Goal: Task Accomplishment & Management: Use online tool/utility

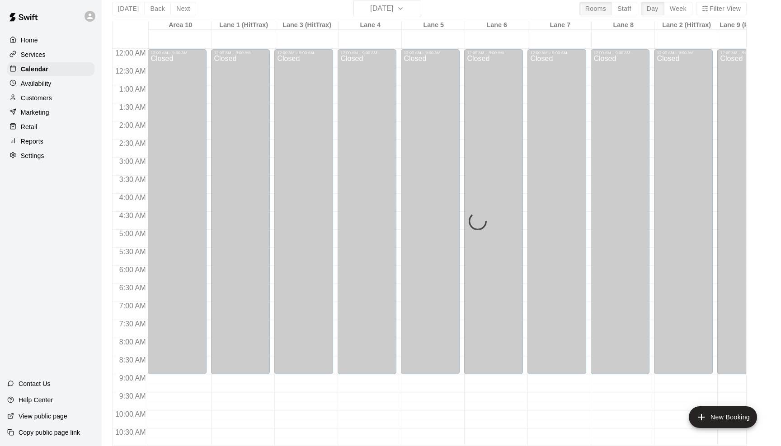
scroll to position [347, 0]
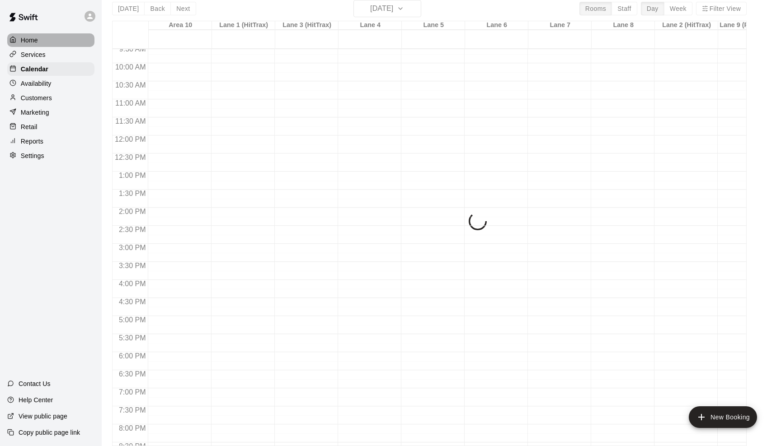
click at [30, 42] on p "Home" at bounding box center [29, 40] width 17 height 9
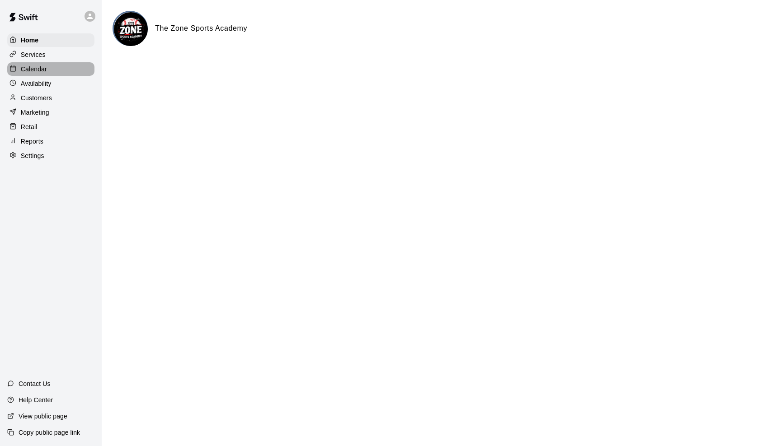
click at [34, 70] on p "Calendar" at bounding box center [34, 69] width 26 height 9
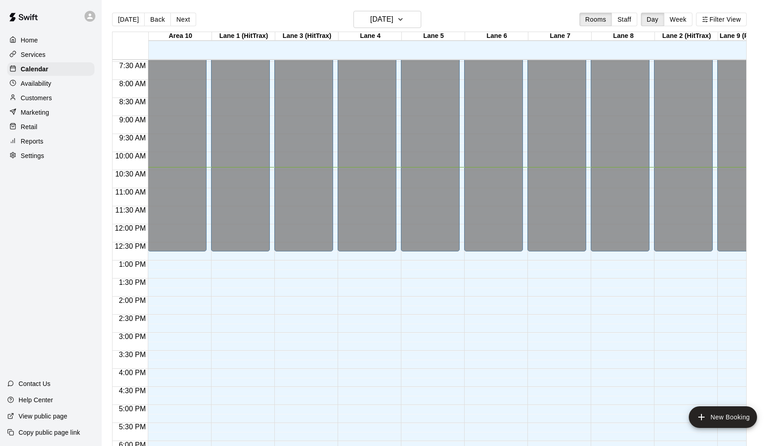
scroll to position [209, 0]
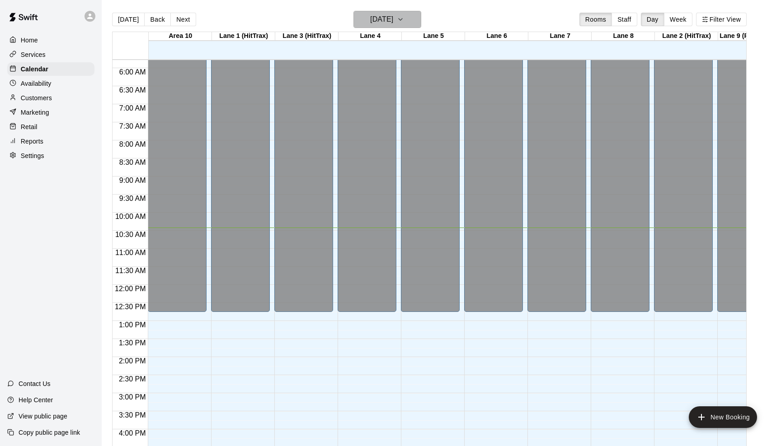
click at [404, 16] on icon "button" at bounding box center [400, 19] width 7 height 11
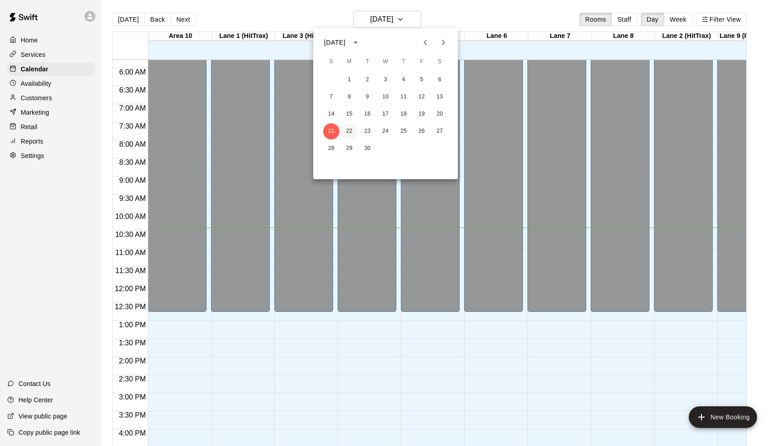
click at [352, 124] on button "22" at bounding box center [349, 131] width 16 height 16
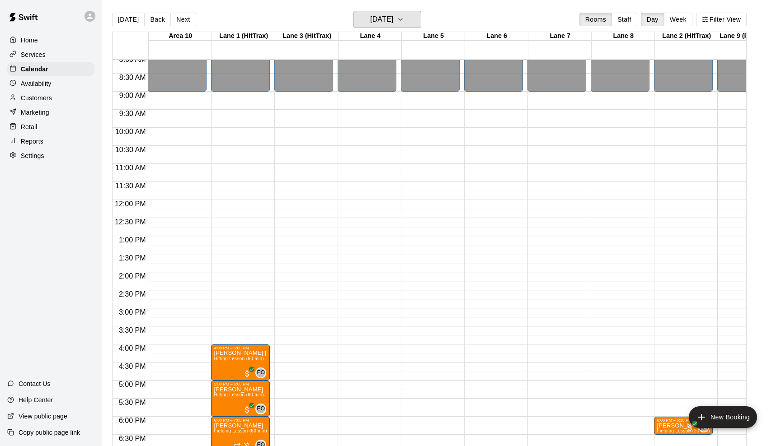
scroll to position [344, 0]
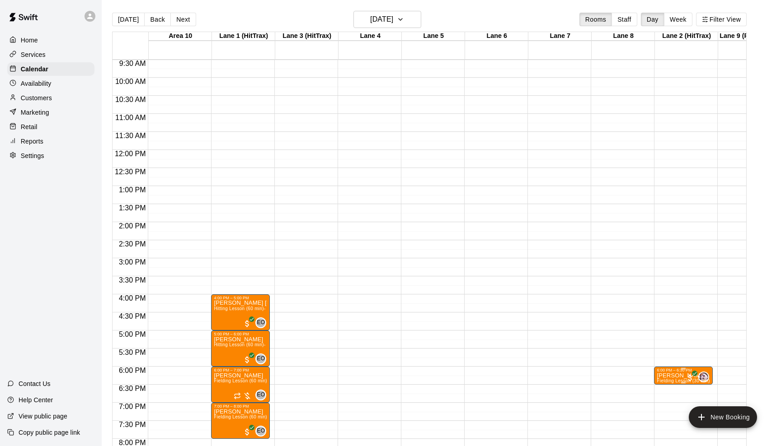
click at [674, 376] on p "[PERSON_NAME]" at bounding box center [682, 376] width 53 height 0
click at [410, 22] on div at bounding box center [390, 223] width 781 height 446
click at [404, 22] on icon "button" at bounding box center [400, 19] width 7 height 11
click at [372, 128] on button "23" at bounding box center [367, 131] width 16 height 16
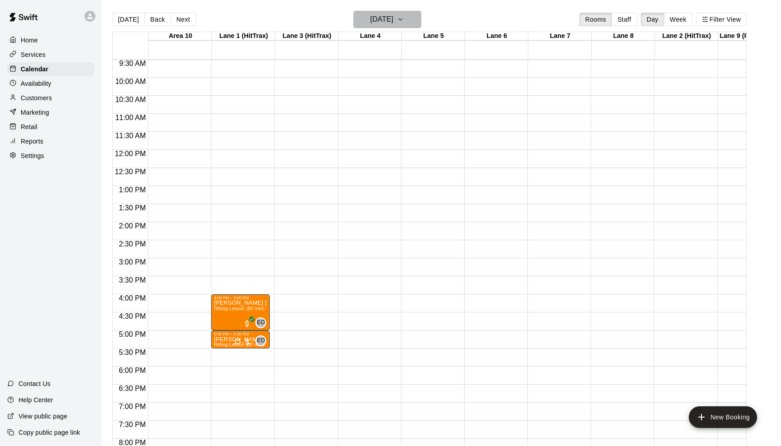
click at [404, 19] on icon "button" at bounding box center [400, 19] width 7 height 11
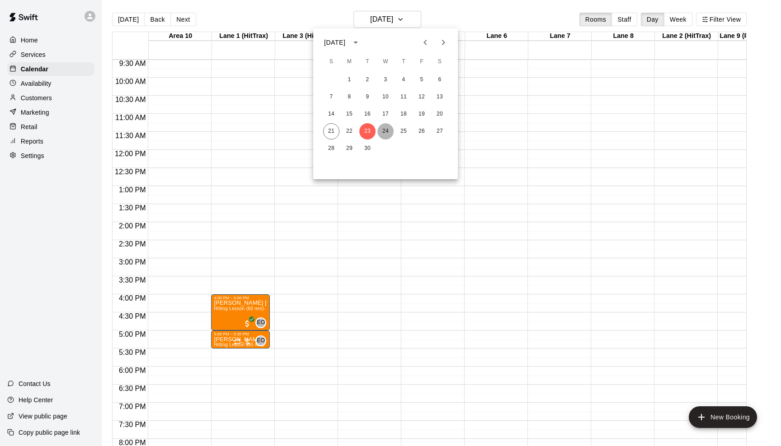
click at [389, 131] on button "24" at bounding box center [385, 131] width 16 height 16
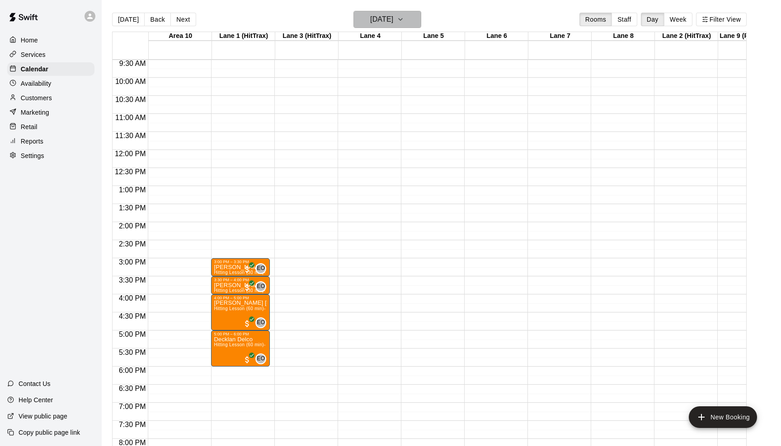
click at [404, 19] on icon "button" at bounding box center [400, 19] width 7 height 11
click at [368, 134] on button "23" at bounding box center [367, 131] width 16 height 16
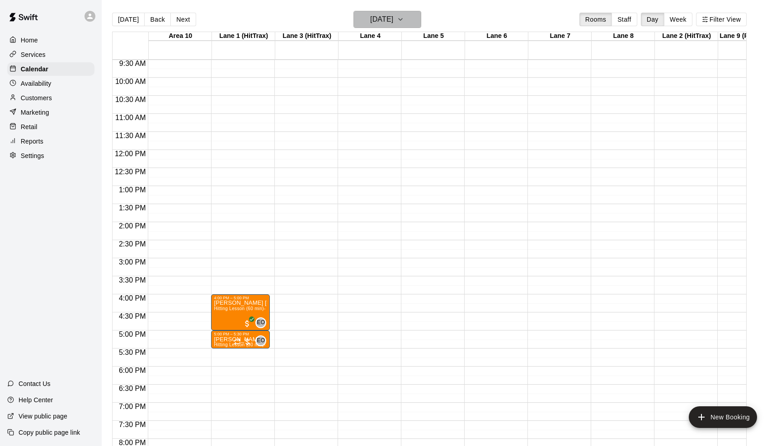
click at [404, 22] on icon "button" at bounding box center [400, 19] width 7 height 11
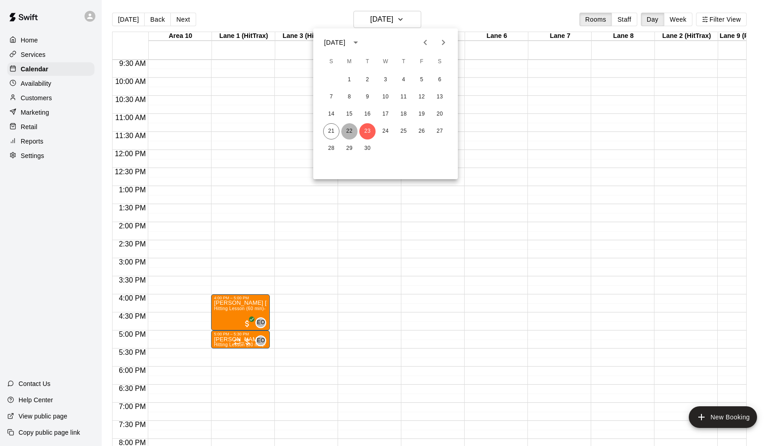
click at [352, 131] on button "22" at bounding box center [349, 131] width 16 height 16
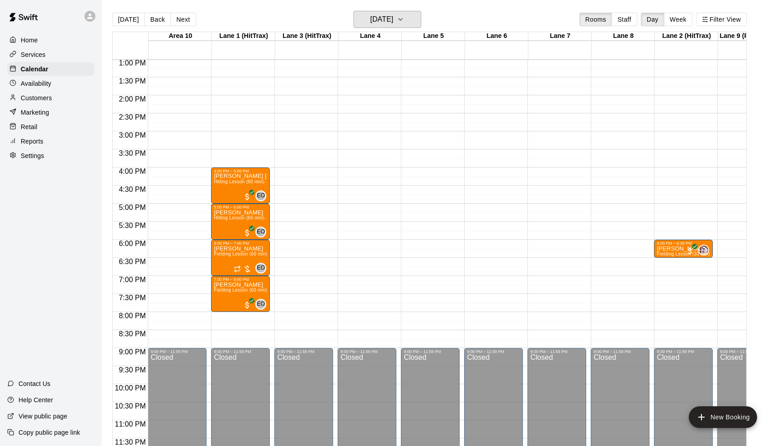
scroll to position [471, 0]
click at [659, 249] on p "[PERSON_NAME]" at bounding box center [682, 249] width 53 height 0
click at [496, 249] on div at bounding box center [390, 223] width 781 height 446
click at [665, 249] on p "[PERSON_NAME]" at bounding box center [682, 249] width 53 height 0
click at [664, 276] on img "edit" at bounding box center [666, 280] width 10 height 10
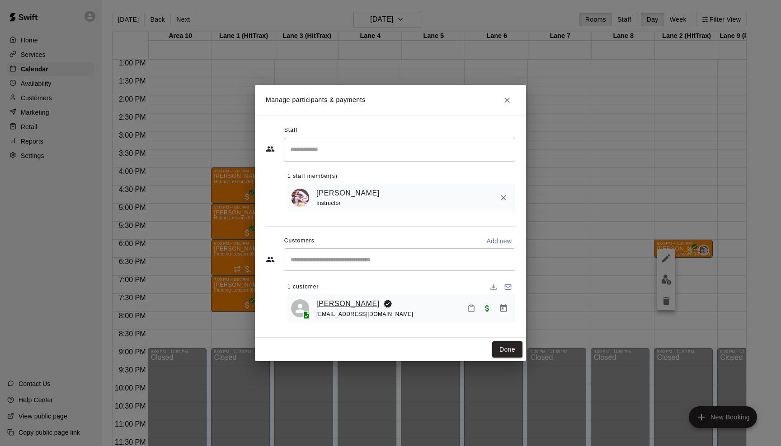
click at [332, 303] on link "[PERSON_NAME]" at bounding box center [347, 304] width 63 height 12
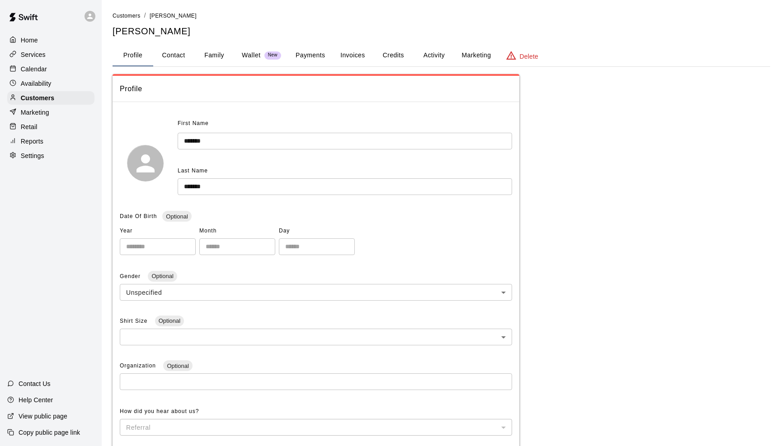
click at [210, 56] on button "Family" at bounding box center [214, 56] width 41 height 22
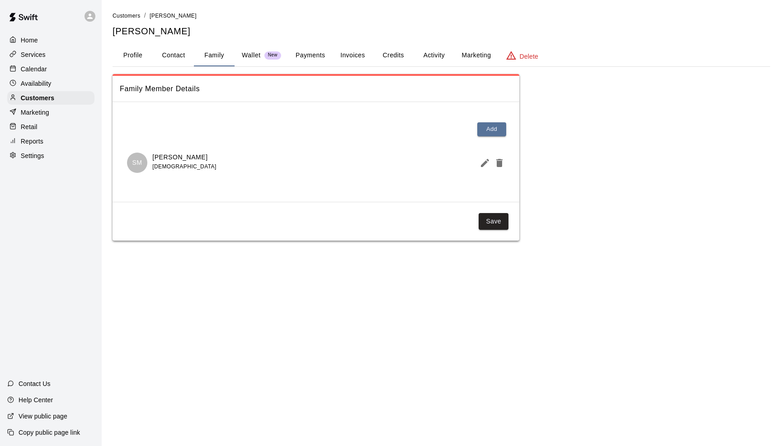
click at [139, 56] on button "Profile" at bounding box center [132, 56] width 41 height 22
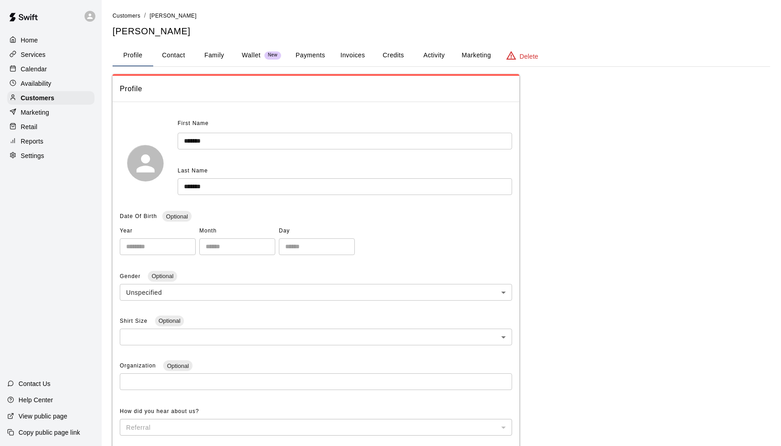
click at [36, 43] on p "Home" at bounding box center [29, 40] width 17 height 9
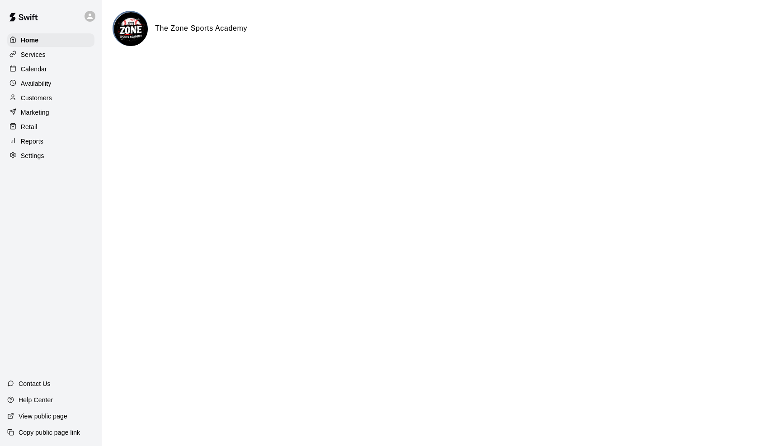
click at [41, 69] on p "Calendar" at bounding box center [34, 69] width 26 height 9
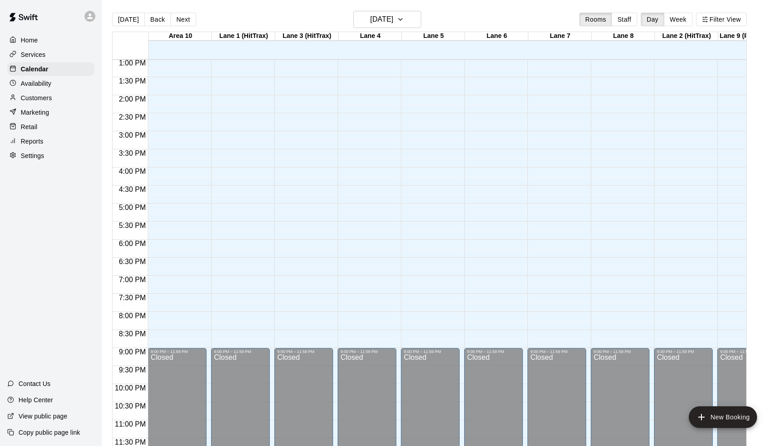
scroll to position [471, 0]
click at [404, 20] on icon "button" at bounding box center [400, 19] width 7 height 11
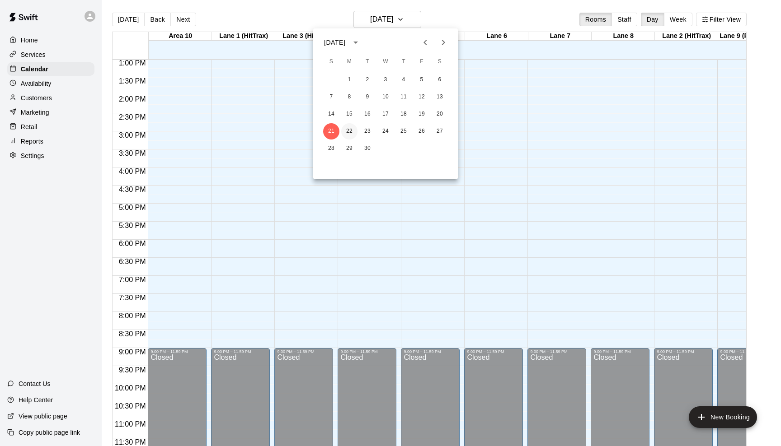
click at [349, 131] on button "22" at bounding box center [349, 131] width 16 height 16
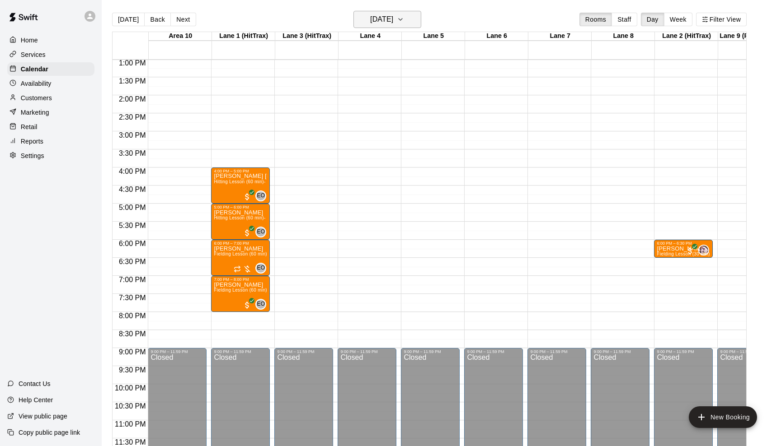
click at [402, 19] on icon "button" at bounding box center [400, 20] width 4 height 2
click at [361, 137] on button "23" at bounding box center [367, 131] width 16 height 16
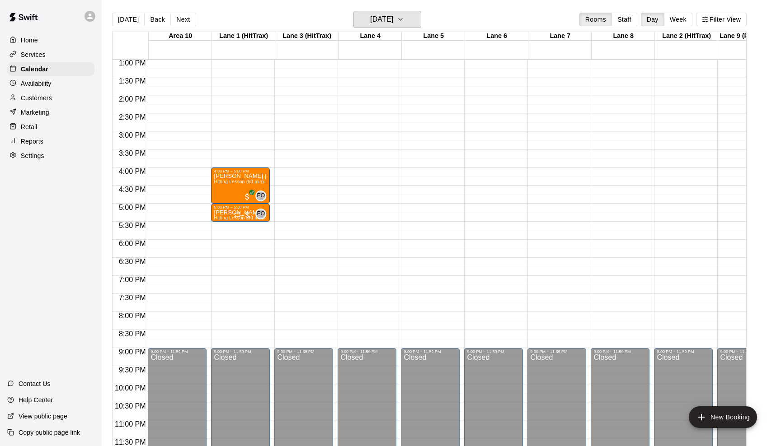
click at [404, 18] on icon "button" at bounding box center [400, 19] width 7 height 11
click at [384, 133] on button "24" at bounding box center [385, 131] width 16 height 16
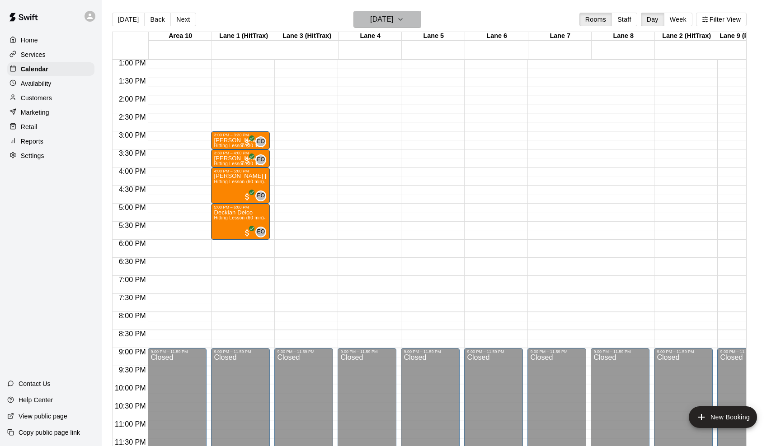
click at [404, 18] on icon "button" at bounding box center [400, 19] width 7 height 11
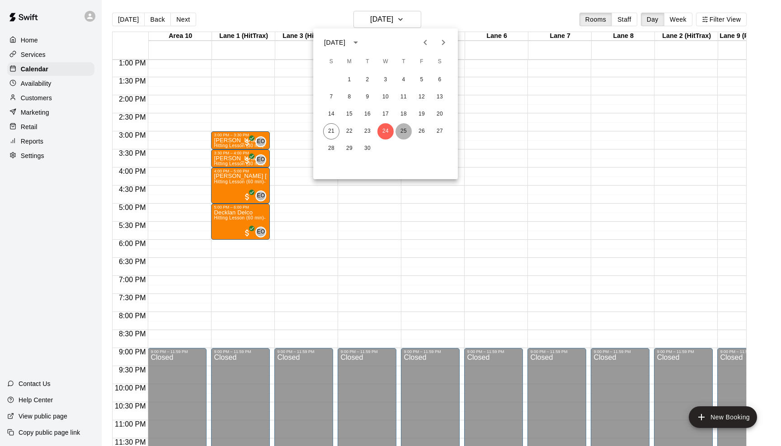
click at [405, 131] on button "25" at bounding box center [403, 131] width 16 height 16
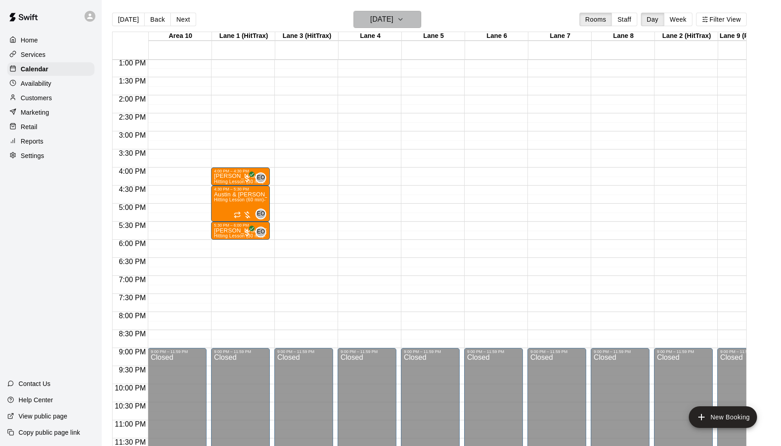
click at [411, 24] on button "[DATE]" at bounding box center [387, 19] width 68 height 17
